Goal: Information Seeking & Learning: Find contact information

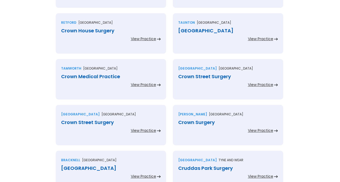
scroll to position [384, 0]
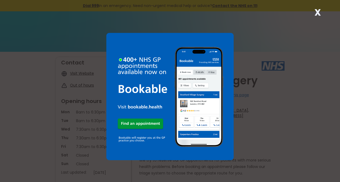
click at [316, 12] on strong "X" at bounding box center [317, 12] width 6 height 13
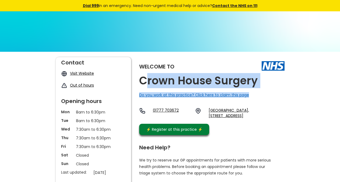
drag, startPoint x: 263, startPoint y: 85, endPoint x: 159, endPoint y: 80, distance: 104.6
click at [145, 82] on div "Welcome to Crown House Surgery Do you work at this practice? Click here to clai…" at bounding box center [211, 97] width 145 height 80
click at [159, 80] on h2 "Crown House Surgery" at bounding box center [198, 81] width 118 height 12
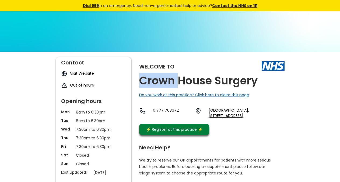
click at [159, 80] on h2 "Crown House Surgery" at bounding box center [198, 81] width 118 height 12
copy link "Dn22 7xf"
drag, startPoint x: 252, startPoint y: 123, endPoint x: 243, endPoint y: 125, distance: 9.3
click at [243, 121] on div "01777 703672 Retford Primary Care Centre, Retford Hospital, North Road, Retford…" at bounding box center [211, 113] width 145 height 13
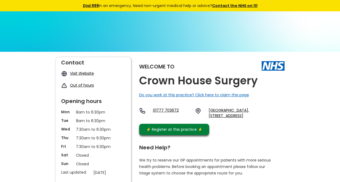
copy link "Dn22 7xf"
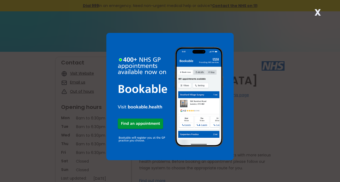
click at [317, 11] on strong "X" at bounding box center [317, 12] width 6 height 13
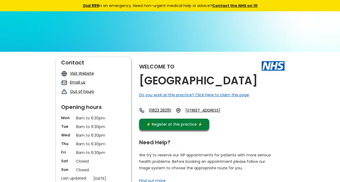
copy div "[GEOGRAPHIC_DATA]"
drag, startPoint x: 262, startPoint y: 81, endPoint x: 260, endPoint y: 78, distance: 3.5
click at [260, 78] on div "Welcome to Crown Medical Centre Do you work at this practice? Click here to cla…" at bounding box center [211, 94] width 145 height 75
copy div "[GEOGRAPHIC_DATA]"
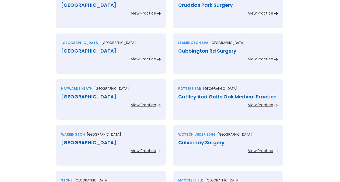
scroll to position [576, 0]
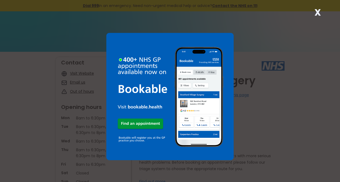
click at [314, 12] on div "X" at bounding box center [317, 14] width 11 height 11
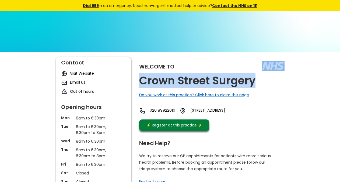
copy div "Crown Street Surgery"
drag, startPoint x: 256, startPoint y: 81, endPoint x: 253, endPoint y: 81, distance: 3.2
click at [253, 81] on div "Welcome to [GEOGRAPHIC_DATA] Surgery Do you work at this practice? Click here t…" at bounding box center [211, 95] width 145 height 76
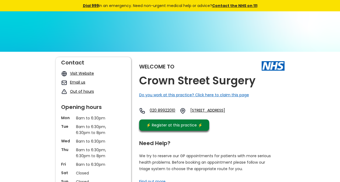
drag, startPoint x: 250, startPoint y: 125, endPoint x: 276, endPoint y: 119, distance: 26.4
click at [242, 117] on div "020 89922010 [STREET_ADDRESS]" at bounding box center [190, 111] width 103 height 9
drag, startPoint x: 254, startPoint y: 100, endPoint x: 271, endPoint y: 121, distance: 27.4
click at [271, 121] on div "Welcome to [GEOGRAPHIC_DATA] Surgery Do you work at this practice? Click here t…" at bounding box center [211, 95] width 145 height 76
click at [241, 114] on link "[STREET_ADDRESS]" at bounding box center [215, 110] width 51 height 6
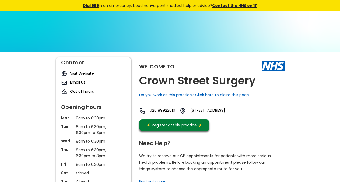
click at [240, 127] on div "Welcome to Crown Street Surgery Do you work at this practice? Click here to cla…" at bounding box center [211, 95] width 145 height 76
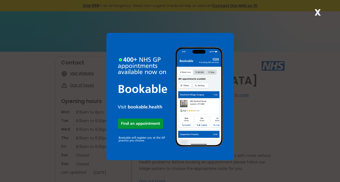
click at [317, 9] on strong "X" at bounding box center [317, 12] width 6 height 13
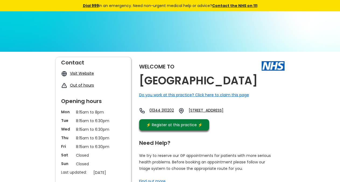
copy h2 "Crown Wood Medical Centre"
drag, startPoint x: 168, startPoint y: 94, endPoint x: 136, endPoint y: 81, distance: 35.0
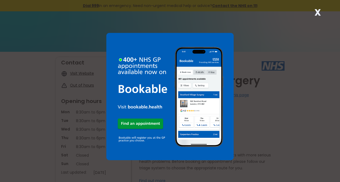
click at [316, 13] on strong "X" at bounding box center [317, 12] width 6 height 13
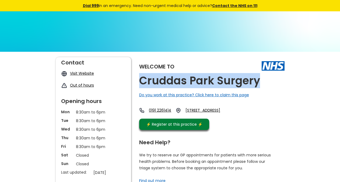
copy h2 "Cruddas Park Surgery"
drag, startPoint x: 256, startPoint y: 81, endPoint x: 140, endPoint y: 80, distance: 116.2
click at [140, 80] on h2 "Cruddas Park Surgery" at bounding box center [199, 81] width 121 height 12
drag, startPoint x: 220, startPoint y: 125, endPoint x: 207, endPoint y: 120, distance: 13.7
click at [207, 116] on div "0191 2261414 178 Westmorland Road, Cruddas Park, Newcastle Upon Tyne, Tyne And …" at bounding box center [184, 111] width 91 height 8
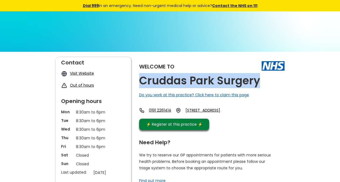
copy link "Ne4 7jt"
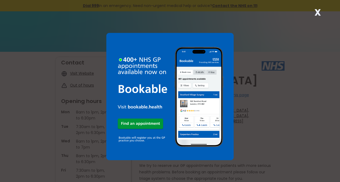
click at [316, 13] on strong "X" at bounding box center [317, 12] width 6 height 13
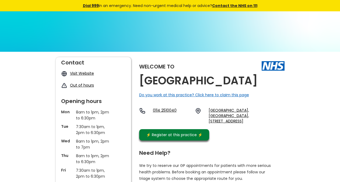
copy h2 "[GEOGRAPHIC_DATA]"
drag, startPoint x: 186, startPoint y: 93, endPoint x: 140, endPoint y: 82, distance: 47.1
click at [140, 82] on h2 "[GEOGRAPHIC_DATA]" at bounding box center [198, 81] width 118 height 12
drag, startPoint x: 222, startPoint y: 138, endPoint x: 160, endPoint y: 3, distance: 149.0
click at [206, 132] on div "Welcome to [GEOGRAPHIC_DATA] Do you work at this practice? Click here to claim …" at bounding box center [211, 100] width 145 height 86
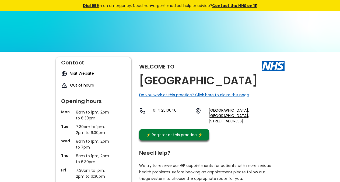
copy link "S20 7hz"
